Goal: Task Accomplishment & Management: Manage account settings

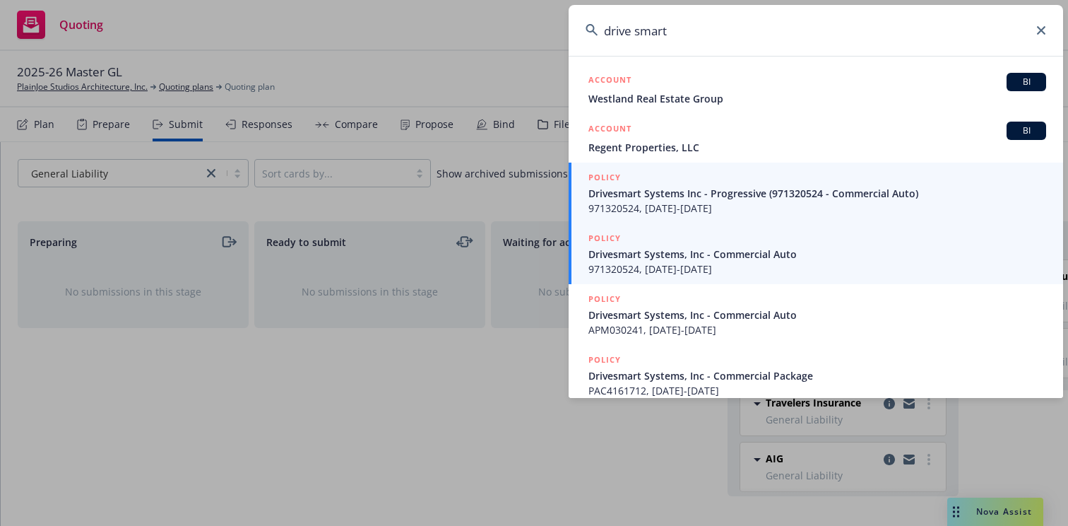
type input "drive smart"
click at [735, 206] on span "971320524, 07/06/2024-07/06/2025" at bounding box center [818, 208] width 458 height 15
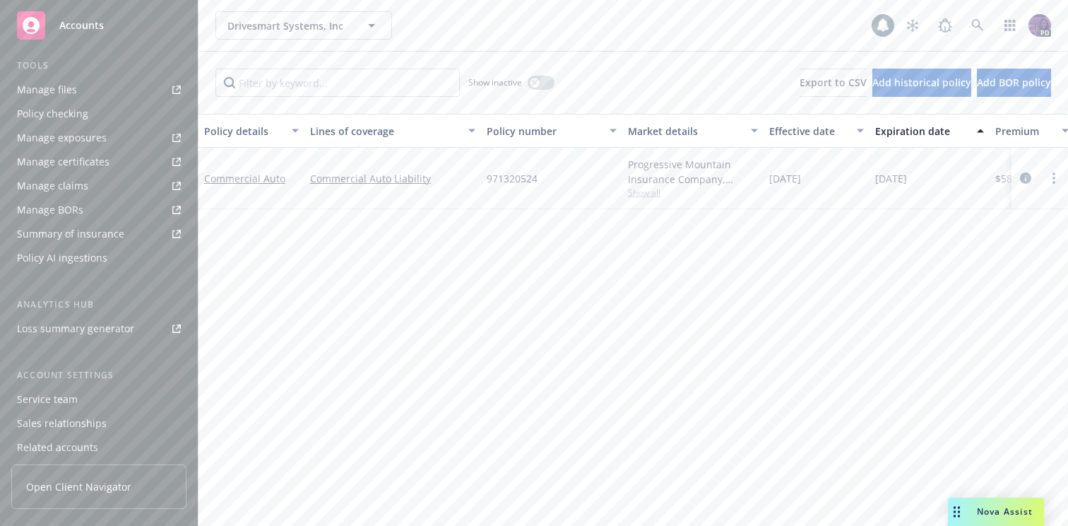
scroll to position [443, 0]
click at [89, 442] on div "Client access" at bounding box center [99, 441] width 164 height 23
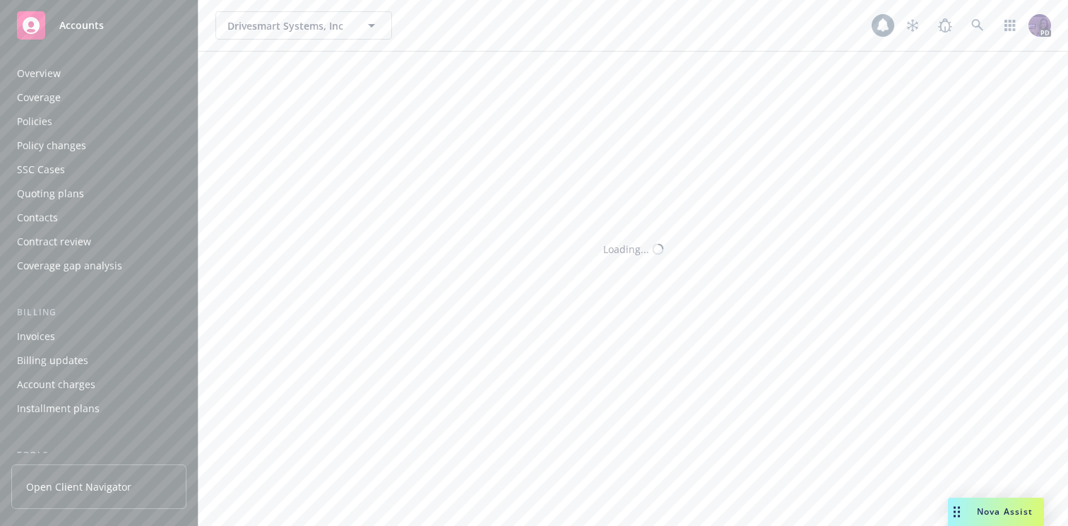
scroll to position [443, 0]
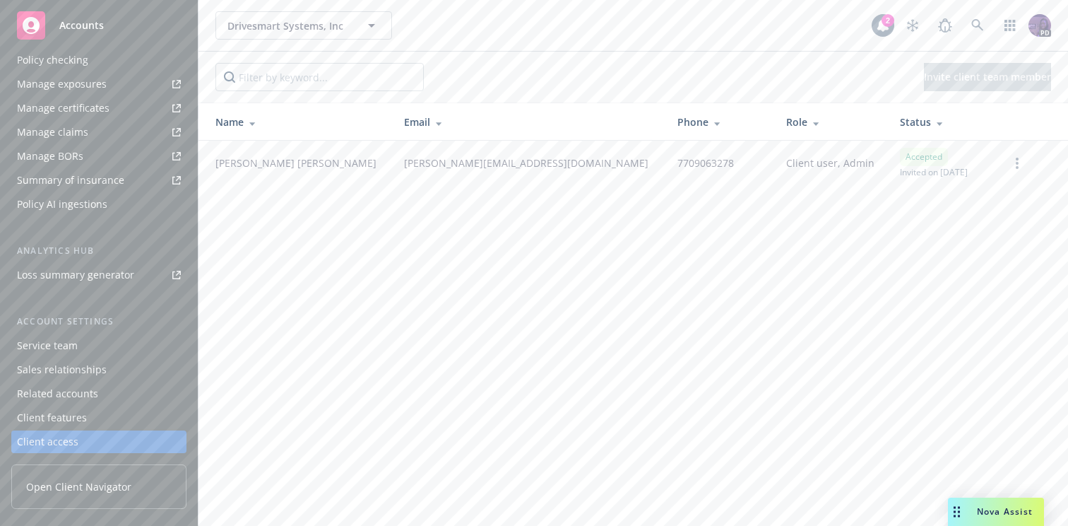
click at [98, 408] on div "Client features" at bounding box center [99, 417] width 164 height 23
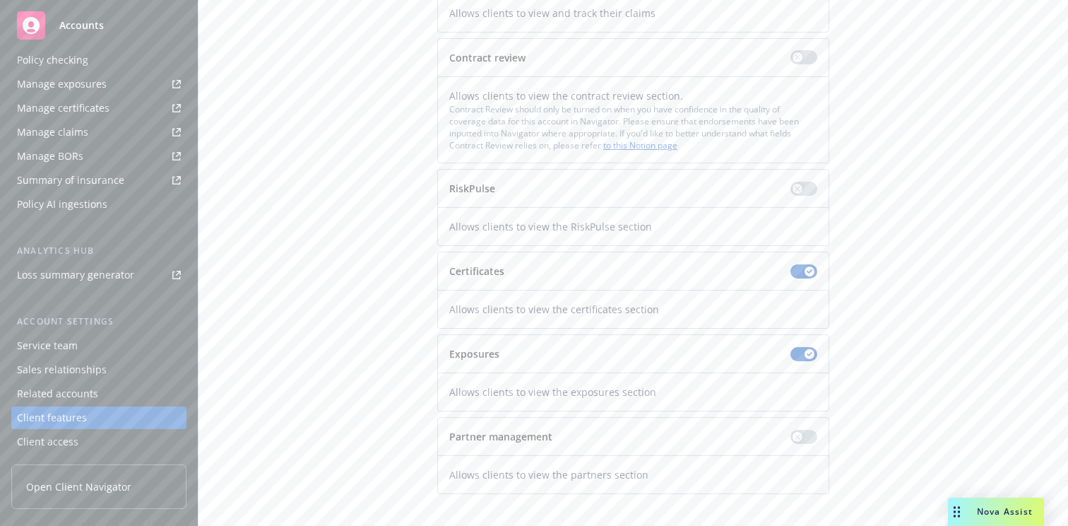
scroll to position [220, 0]
click at [367, 256] on div "Client Navigator features This allows you to turn features on and off on Client…" at bounding box center [633, 179] width 836 height 626
drag, startPoint x: 93, startPoint y: 476, endPoint x: 317, endPoint y: 304, distance: 282.1
click at [317, 304] on div "Accounts Overview Coverage Policies Policy changes SSC Cases Quoting plans Cont…" at bounding box center [534, 263] width 1068 height 526
drag, startPoint x: 110, startPoint y: 480, endPoint x: 48, endPoint y: 486, distance: 61.8
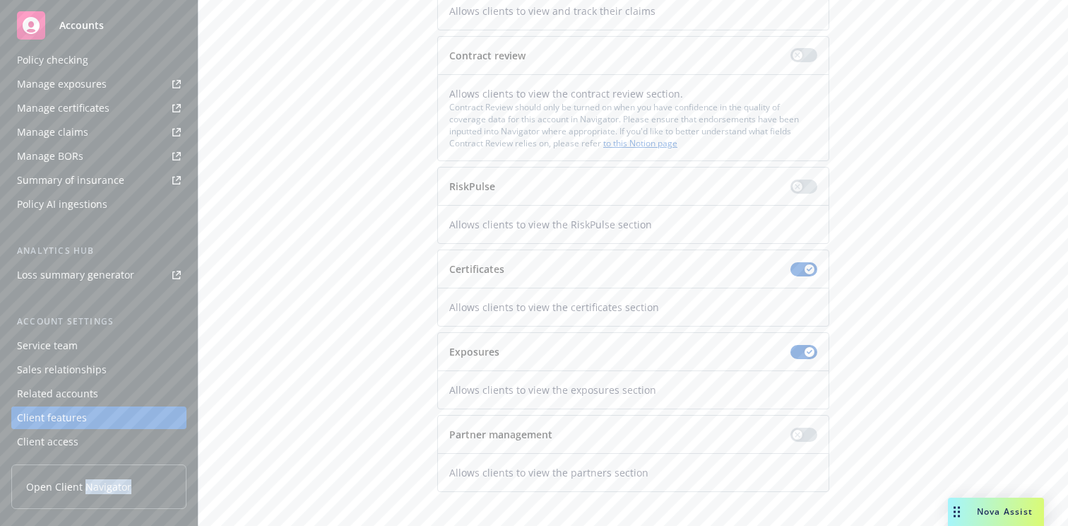
click at [48, 486] on link "Open Client Navigator" at bounding box center [98, 486] width 175 height 45
click at [283, 18] on div "Client Navigator features This allows you to turn features on and off on Client…" at bounding box center [633, 179] width 836 height 626
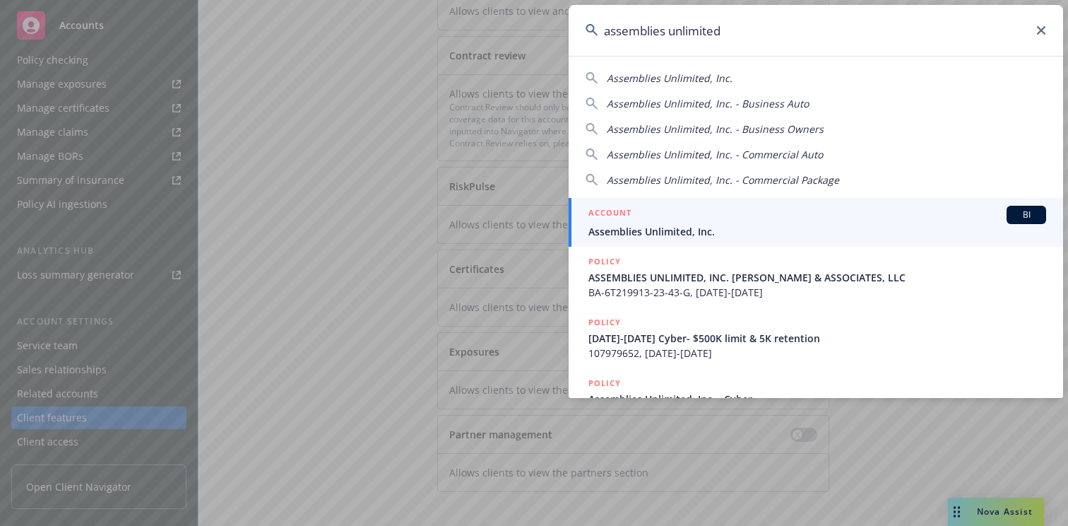
type input "assemblies unlimited"
click at [613, 245] on link "ACCOUNT BI Assemblies Unlimited, Inc." at bounding box center [816, 222] width 495 height 49
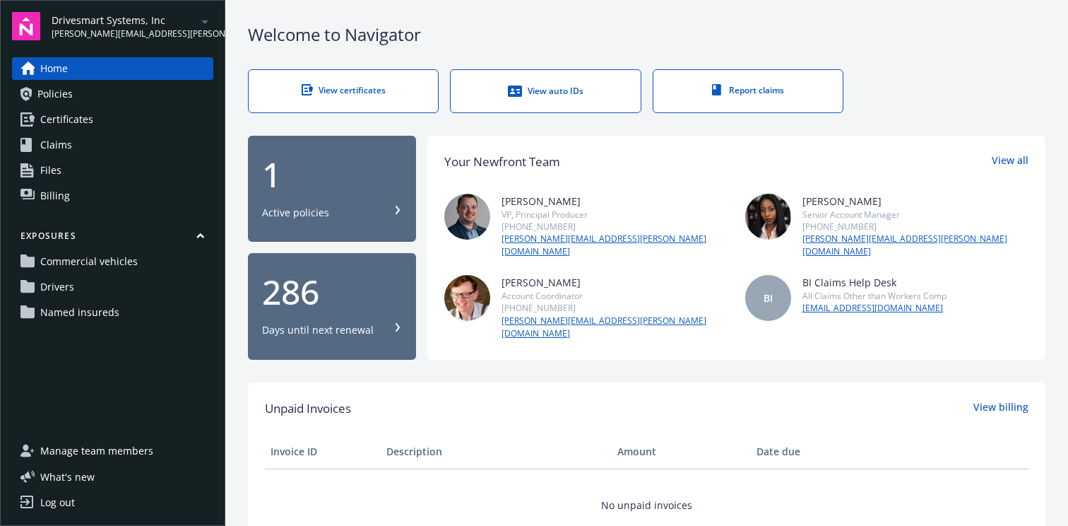
click at [67, 101] on span "Policies" at bounding box center [54, 94] width 35 height 23
click at [66, 93] on span "Policies" at bounding box center [54, 94] width 35 height 23
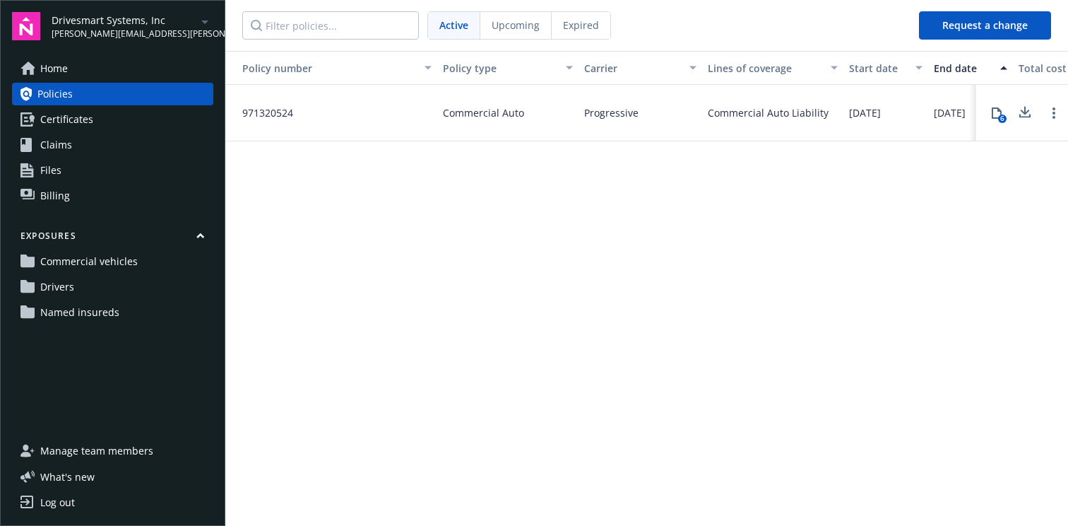
click at [985, 13] on button "Request a change" at bounding box center [985, 25] width 132 height 28
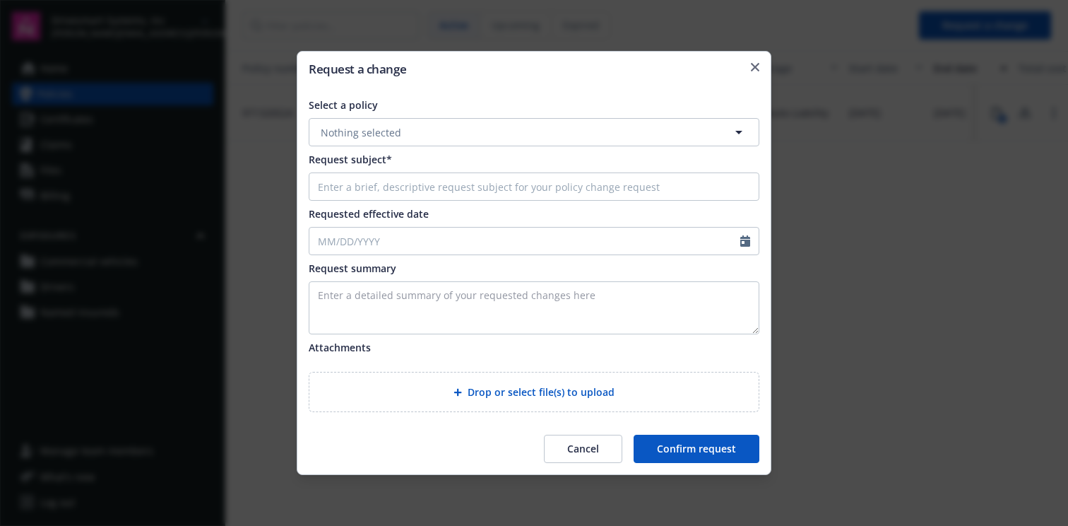
click at [691, 122] on button "Nothing selected" at bounding box center [534, 132] width 451 height 28
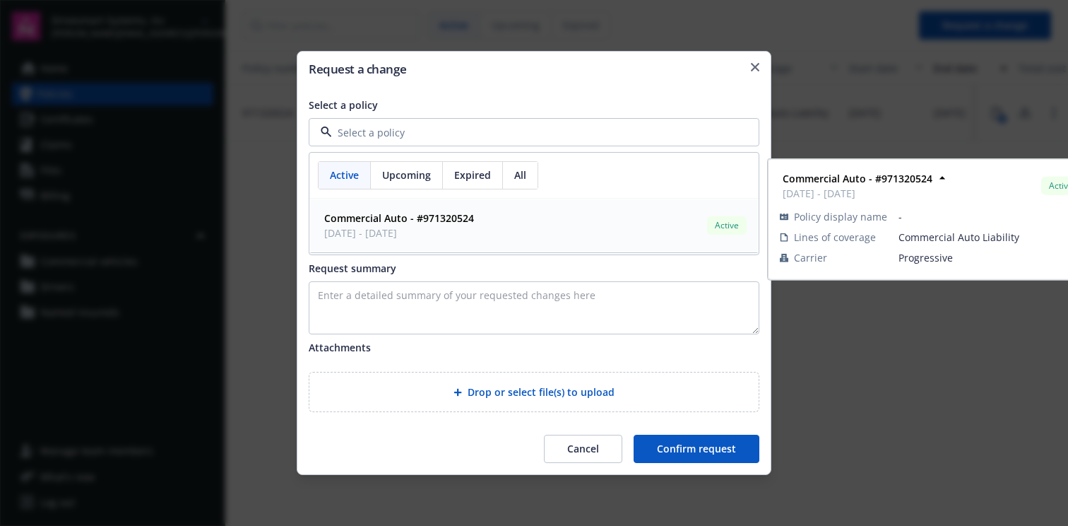
click at [642, 212] on div "Commercial Auto - #971320524 07/06/2025 - 07/06/2026 Active" at bounding box center [534, 225] width 431 height 35
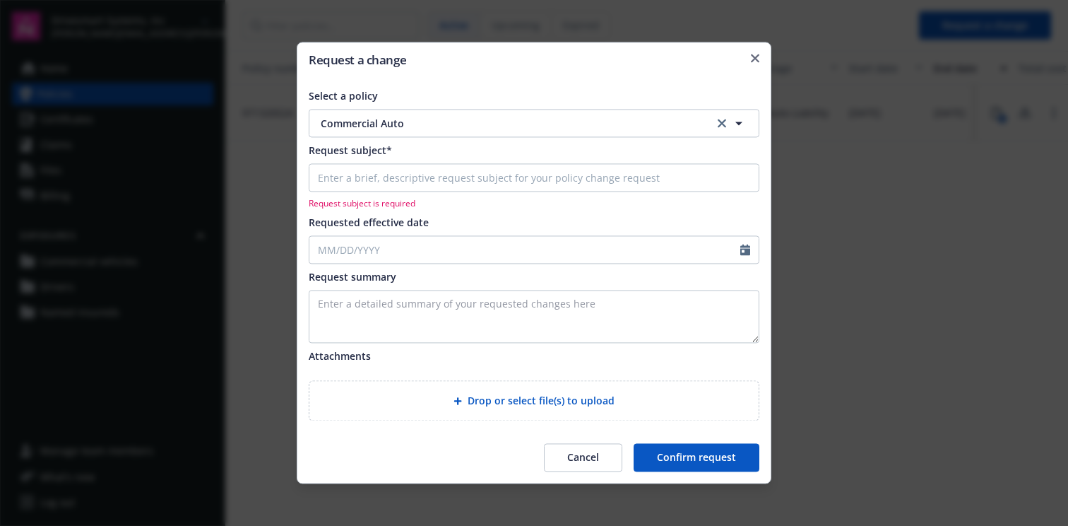
click at [755, 64] on h2 "Request a change" at bounding box center [534, 60] width 451 height 12
click at [755, 60] on icon "button" at bounding box center [755, 58] width 8 height 8
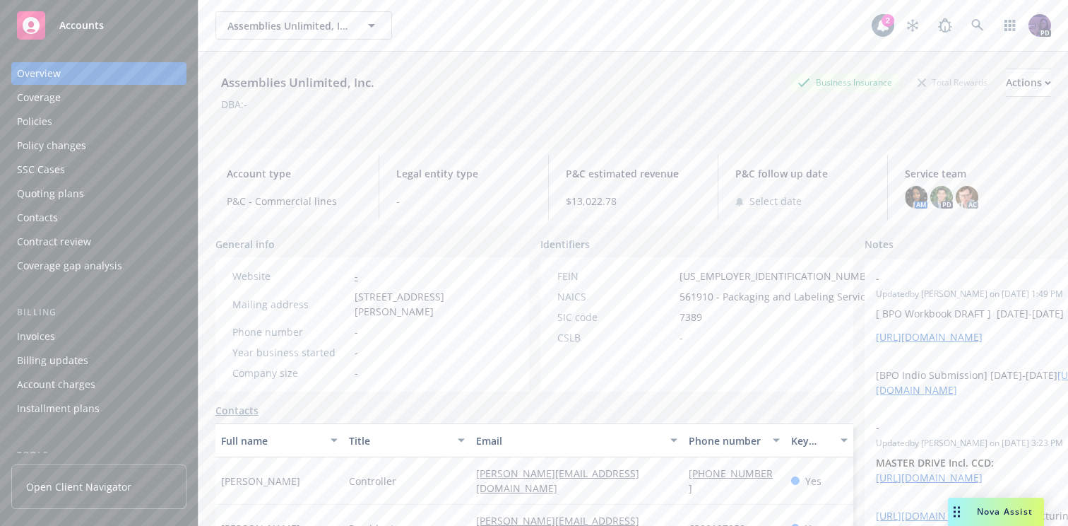
drag, startPoint x: 923, startPoint y: 90, endPoint x: 943, endPoint y: 89, distance: 19.1
click at [943, 89] on div "Business Insurance Total Rewards Actions" at bounding box center [921, 83] width 261 height 28
click at [1006, 87] on button "Actions" at bounding box center [1028, 83] width 45 height 28
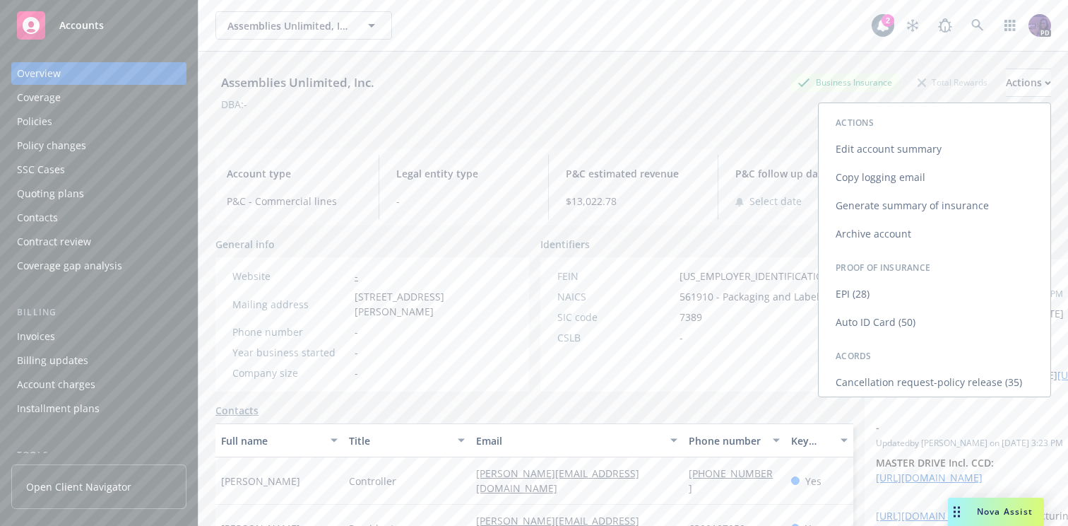
click at [940, 172] on link "Copy logging email" at bounding box center [935, 177] width 232 height 28
